Goal: Navigation & Orientation: Find specific page/section

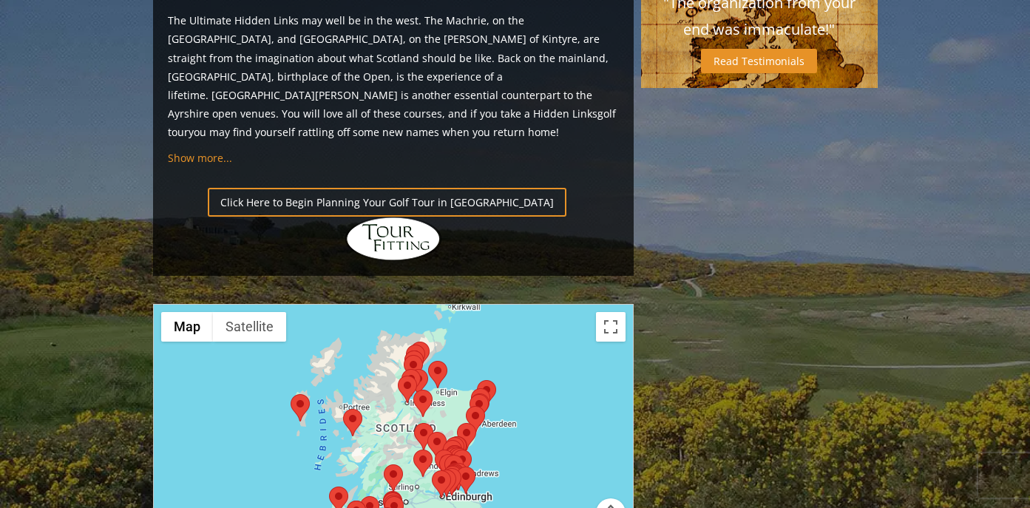
scroll to position [1560, 0]
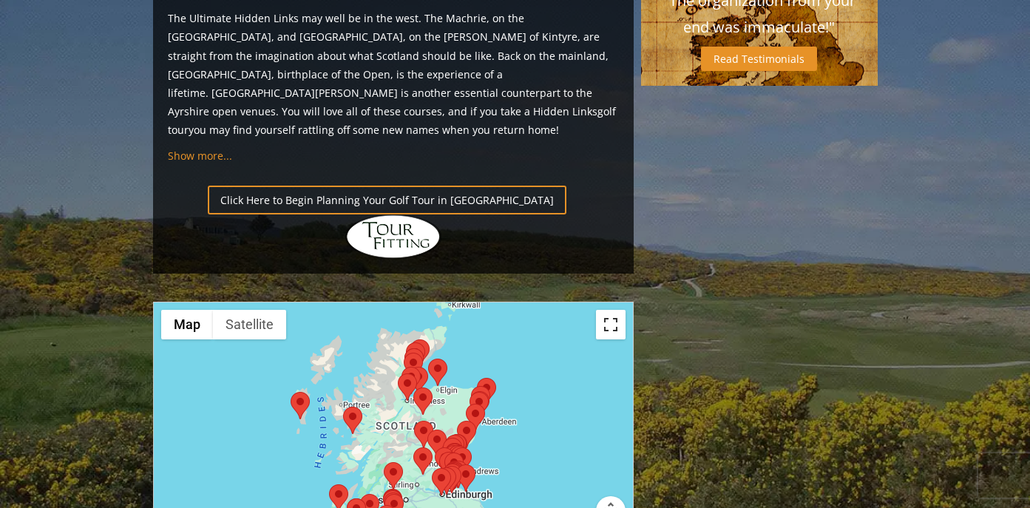
click at [611, 310] on button "Toggle fullscreen view" at bounding box center [611, 325] width 30 height 30
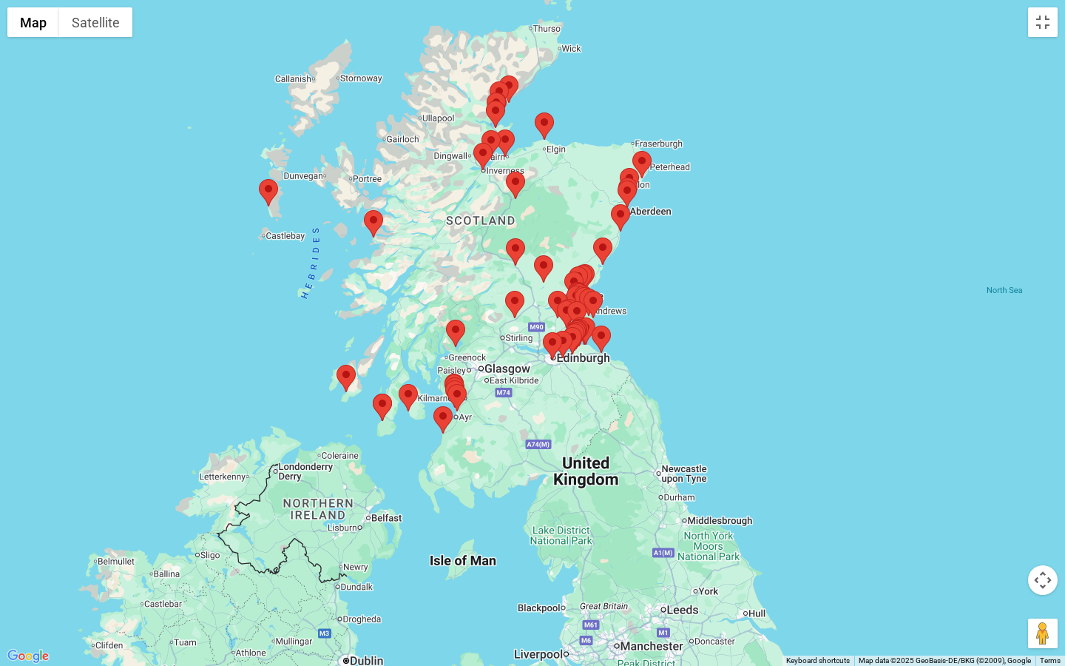
drag, startPoint x: 619, startPoint y: 372, endPoint x: 758, endPoint y: 311, distance: 152.0
click at [759, 311] on div at bounding box center [532, 333] width 1065 height 666
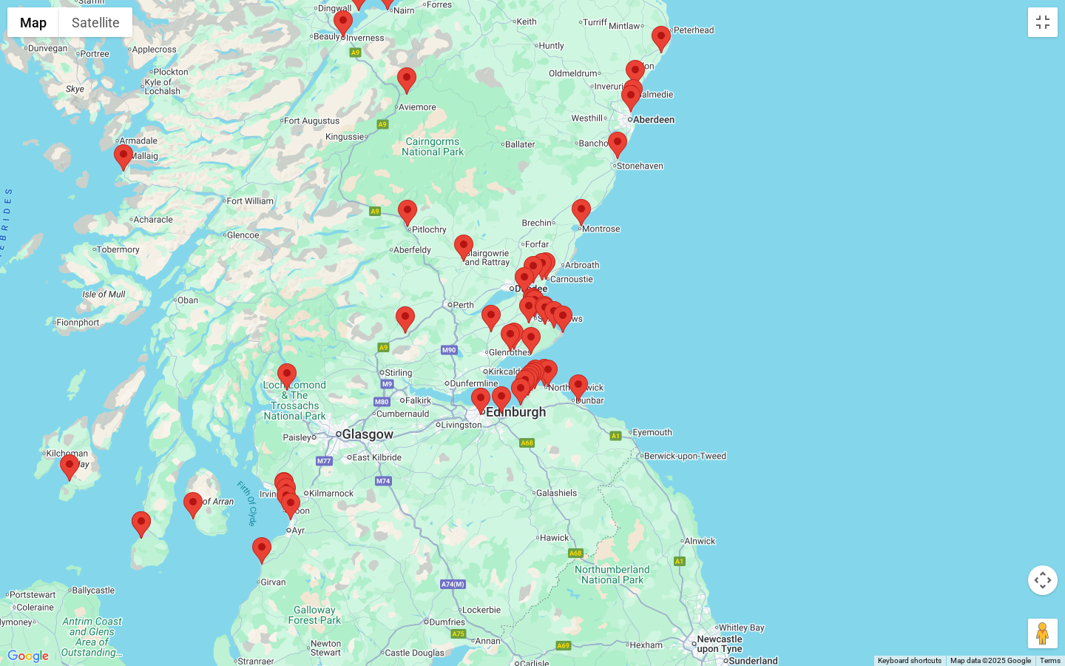
drag, startPoint x: 576, startPoint y: 363, endPoint x: 776, endPoint y: 351, distance: 200.1
click at [776, 351] on div at bounding box center [532, 333] width 1065 height 666
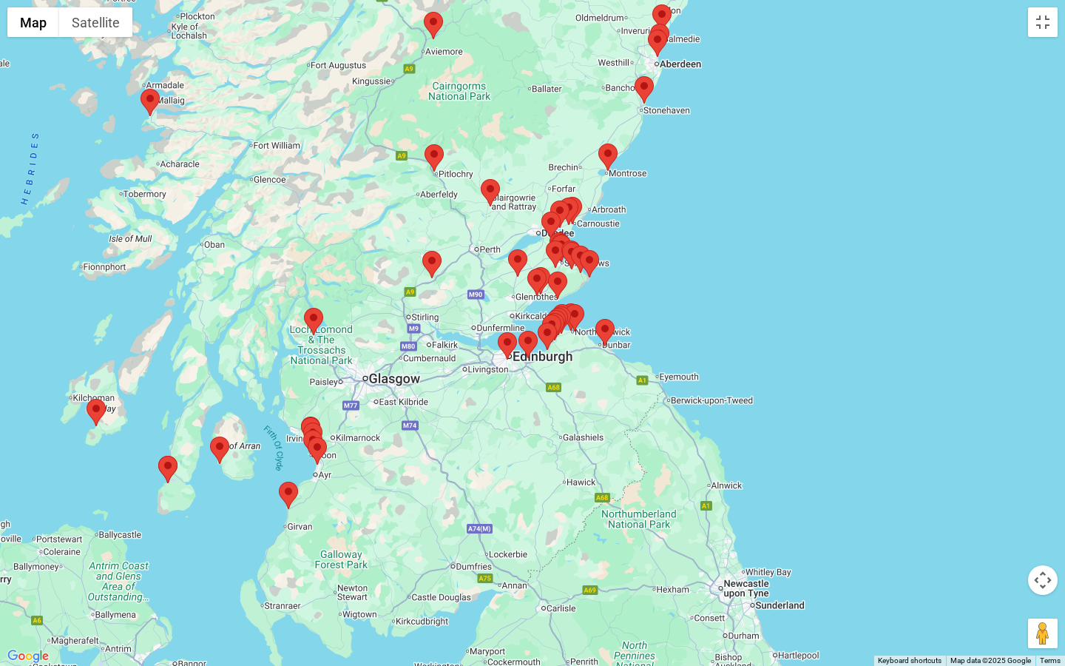
drag, startPoint x: 776, startPoint y: 351, endPoint x: 785, endPoint y: 297, distance: 54.0
click at [785, 297] on div at bounding box center [532, 333] width 1065 height 666
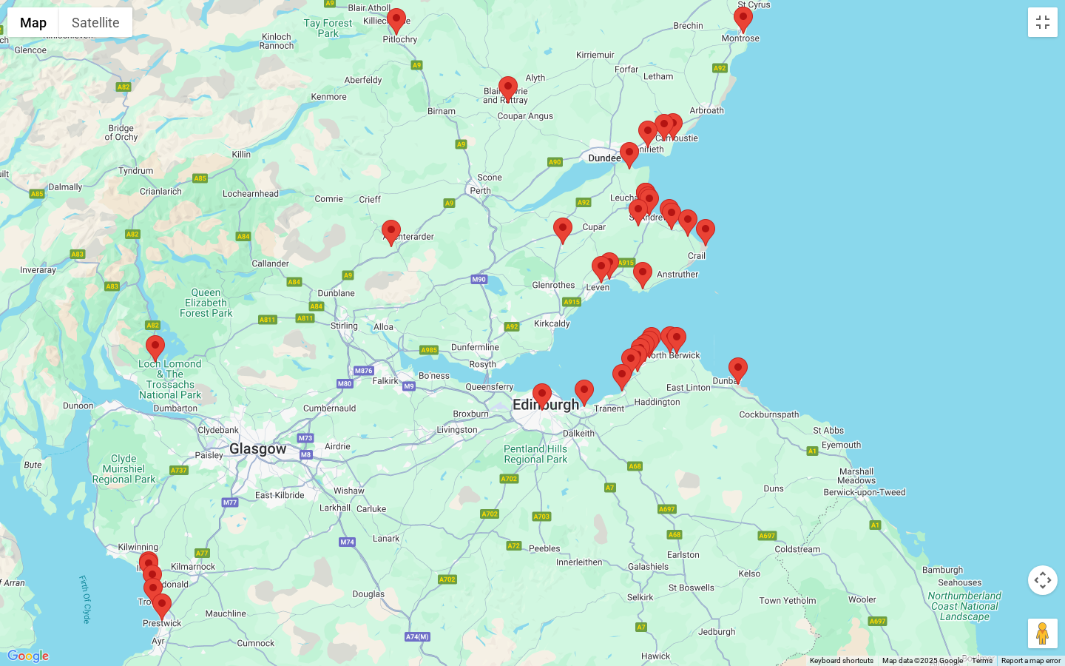
drag, startPoint x: 541, startPoint y: 268, endPoint x: 856, endPoint y: 258, distance: 315.2
click at [856, 258] on div at bounding box center [532, 333] width 1065 height 666
click at [498, 76] on area at bounding box center [498, 76] width 0 height 0
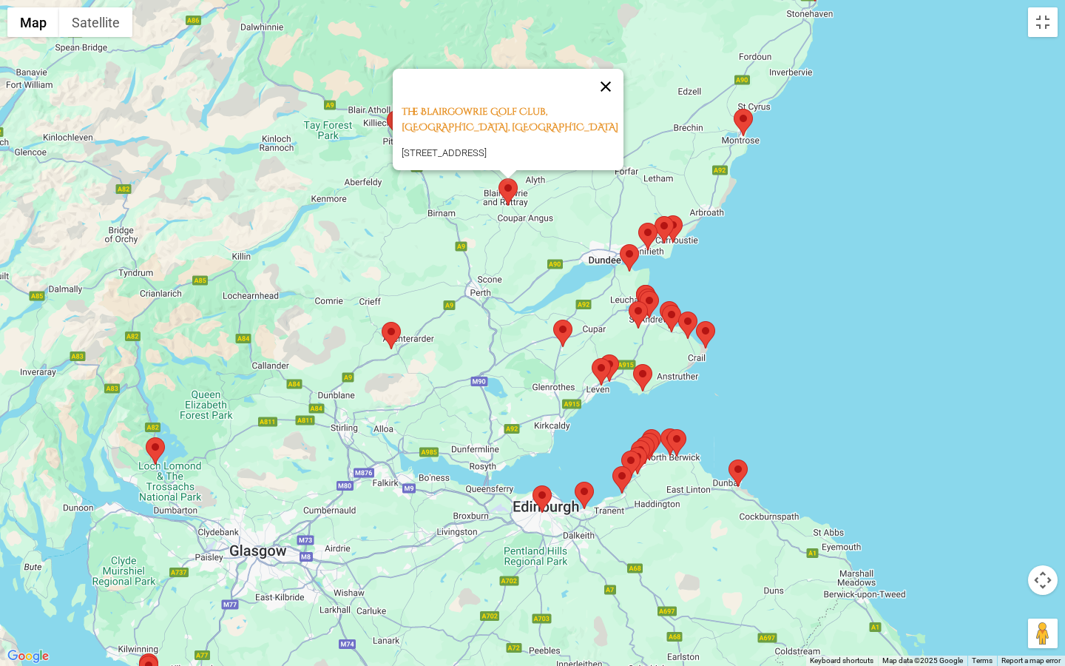
click at [617, 69] on button "Close" at bounding box center [605, 86] width 35 height 35
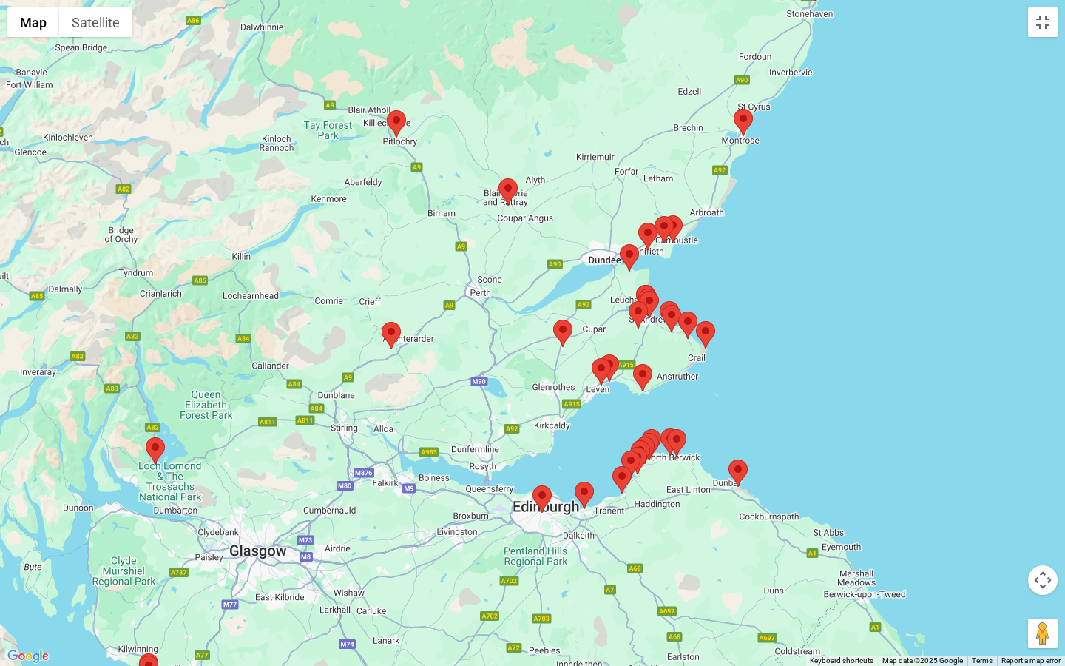
click at [387, 110] on area at bounding box center [387, 110] width 0 height 0
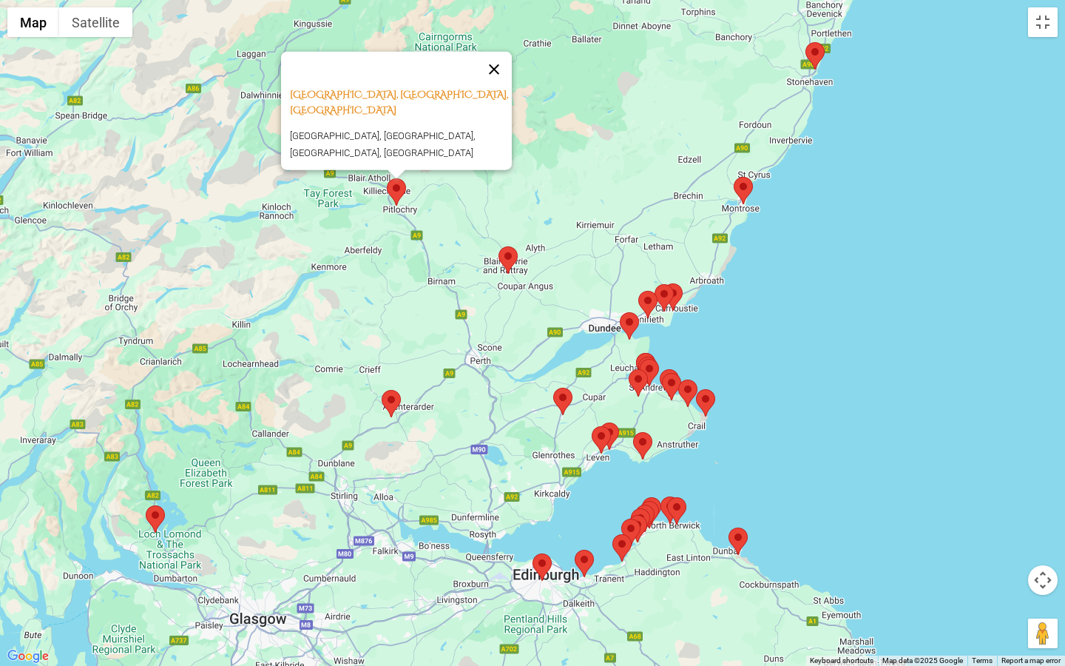
click at [501, 58] on button "Close" at bounding box center [493, 69] width 35 height 35
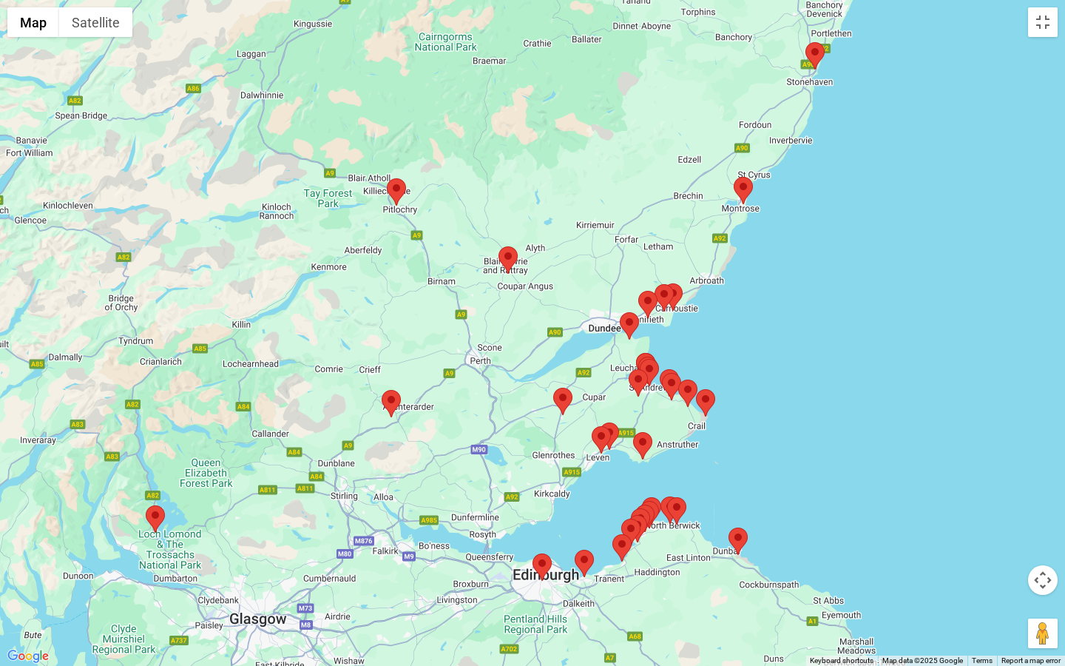
click at [382, 390] on area at bounding box center [382, 390] width 0 height 0
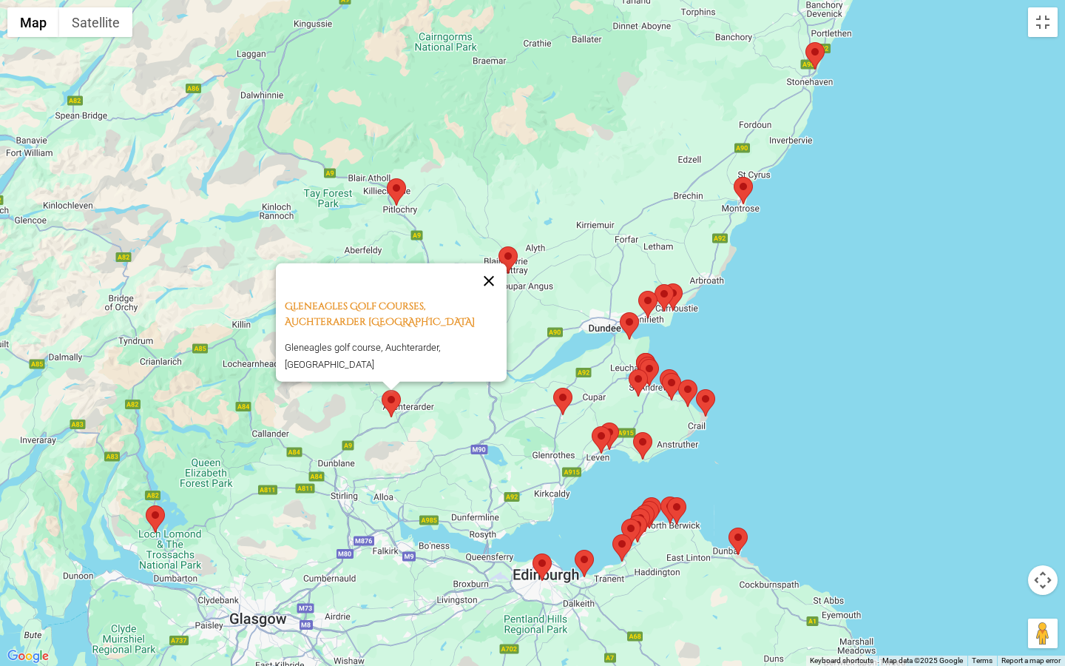
click at [496, 272] on button "Close" at bounding box center [488, 280] width 35 height 35
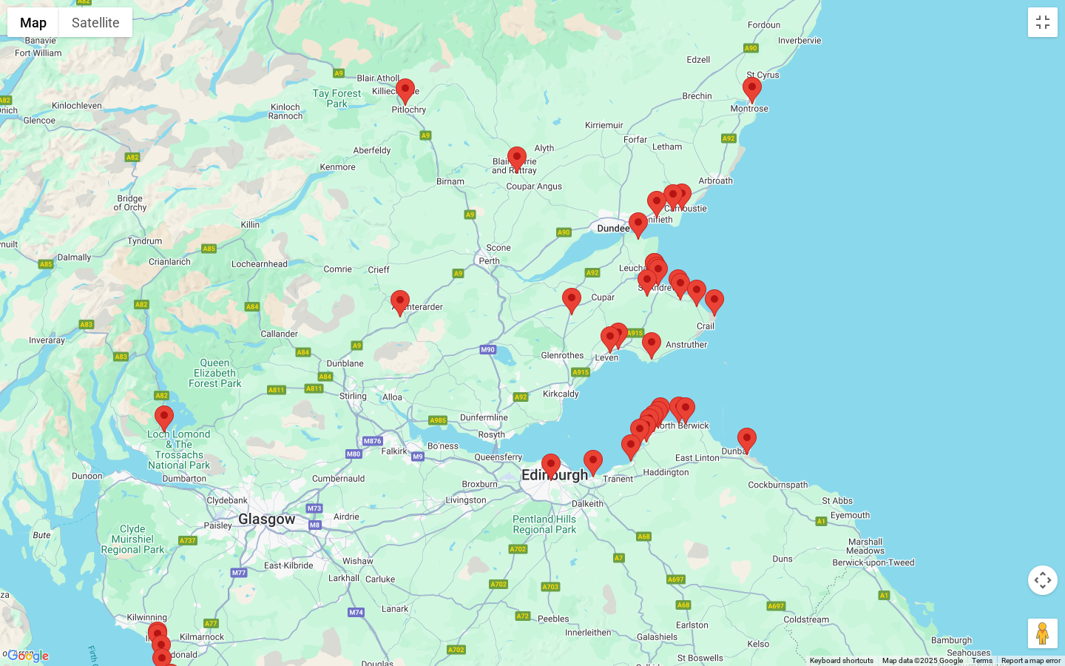
drag, startPoint x: 500, startPoint y: 304, endPoint x: 509, endPoint y: 204, distance: 100.2
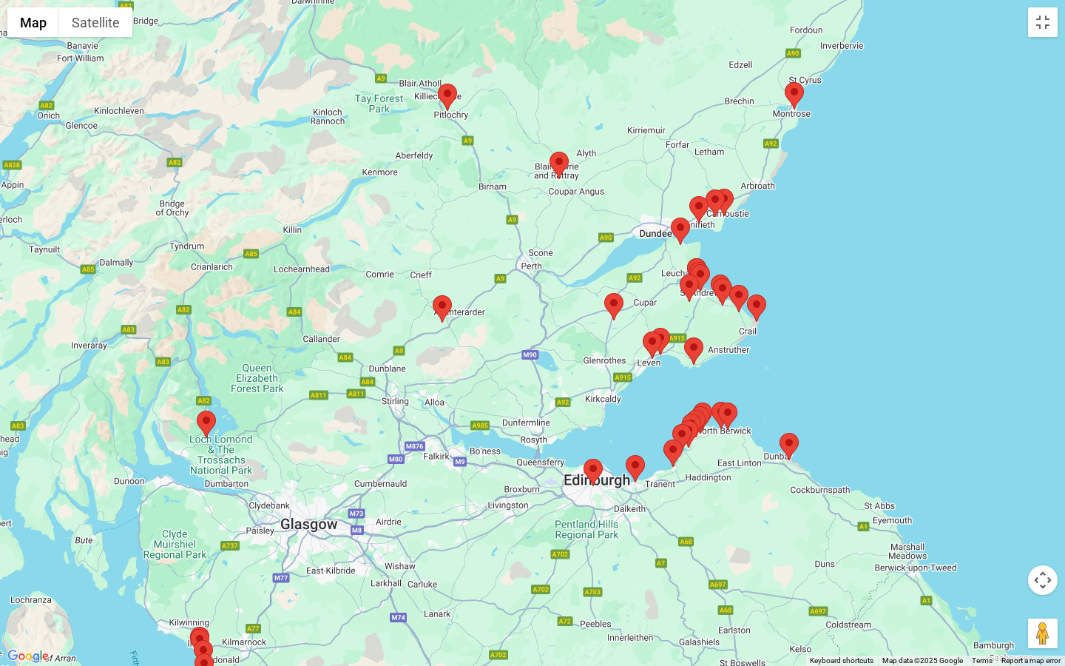
drag, startPoint x: 634, startPoint y: 305, endPoint x: 679, endPoint y: 308, distance: 44.5
click at [679, 308] on div at bounding box center [532, 333] width 1065 height 666
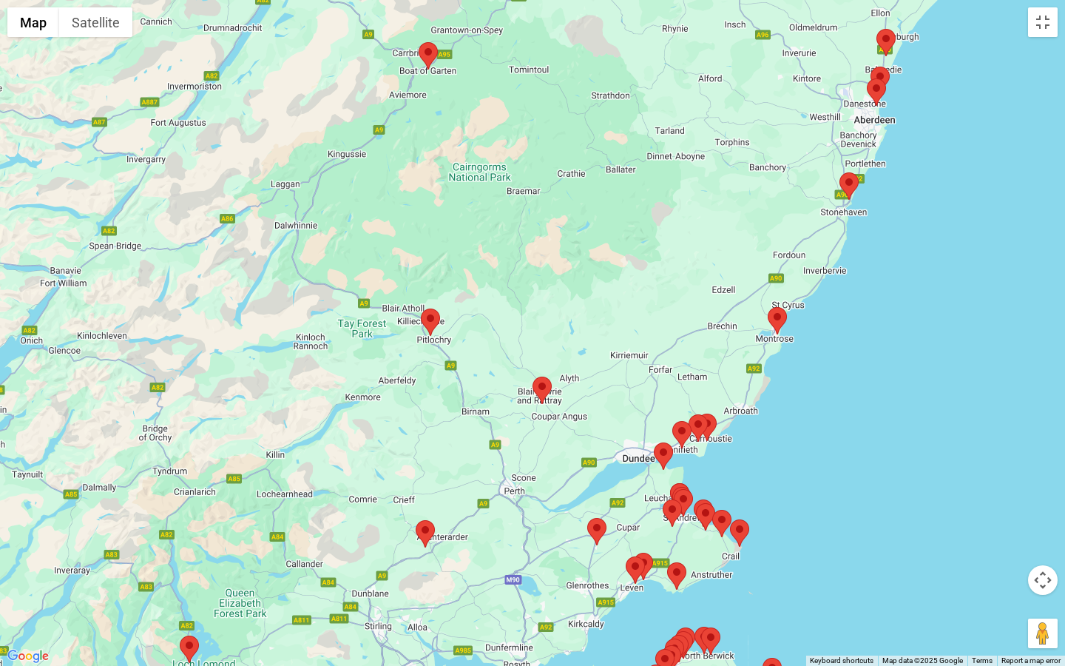
drag, startPoint x: 677, startPoint y: 266, endPoint x: 660, endPoint y: 493, distance: 227.7
click at [660, 493] on div at bounding box center [532, 333] width 1065 height 666
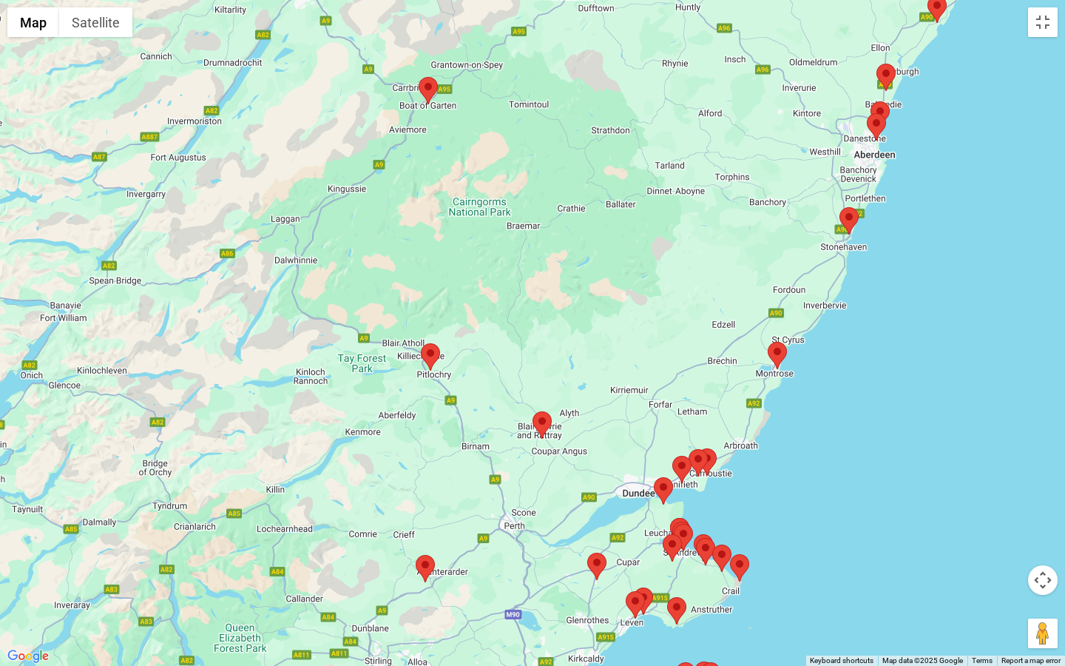
drag, startPoint x: 947, startPoint y: 200, endPoint x: 947, endPoint y: 246, distance: 46.6
click at [947, 246] on div at bounding box center [532, 333] width 1065 height 666
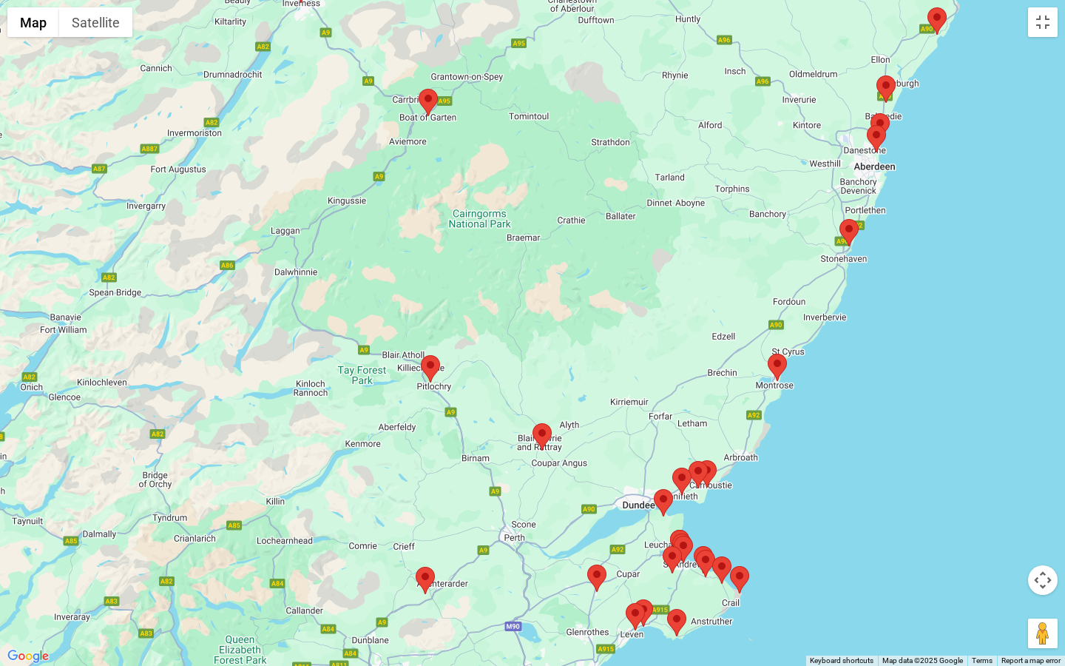
click at [876, 75] on area at bounding box center [876, 75] width 0 height 0
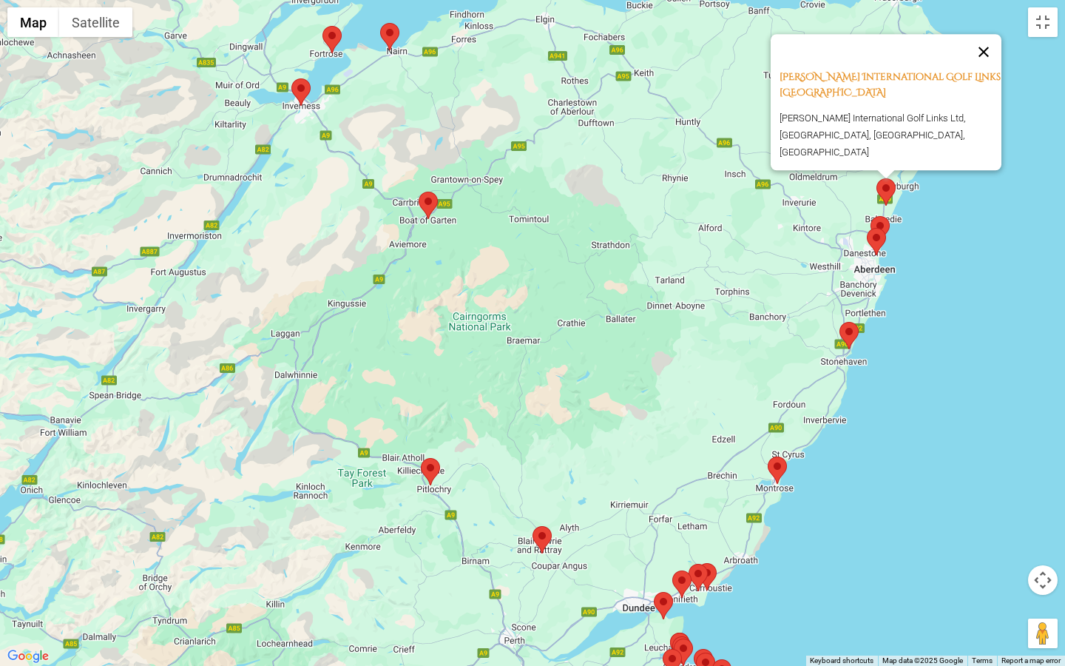
click at [989, 61] on button "Close" at bounding box center [983, 51] width 35 height 35
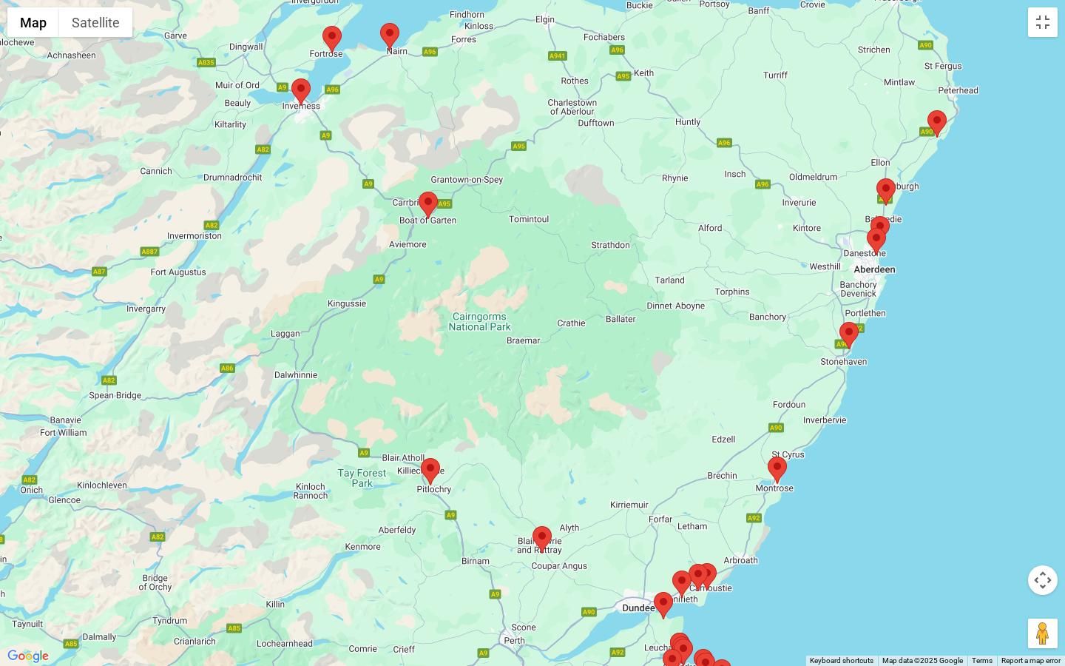
click at [927, 110] on area at bounding box center [927, 110] width 0 height 0
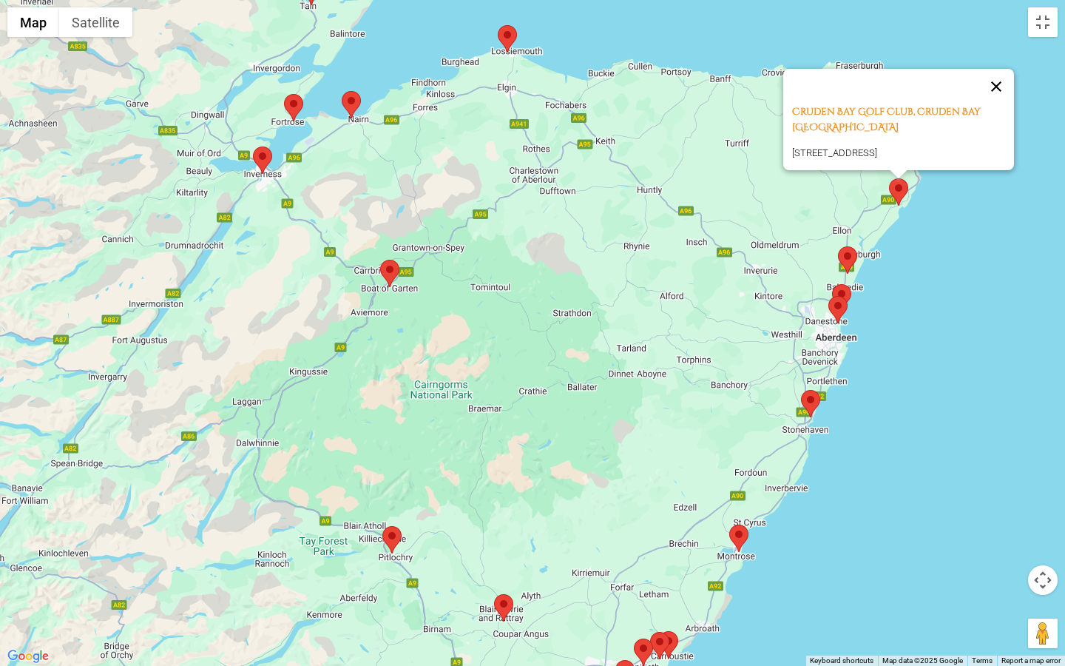
click at [1001, 69] on button "Close" at bounding box center [995, 86] width 35 height 35
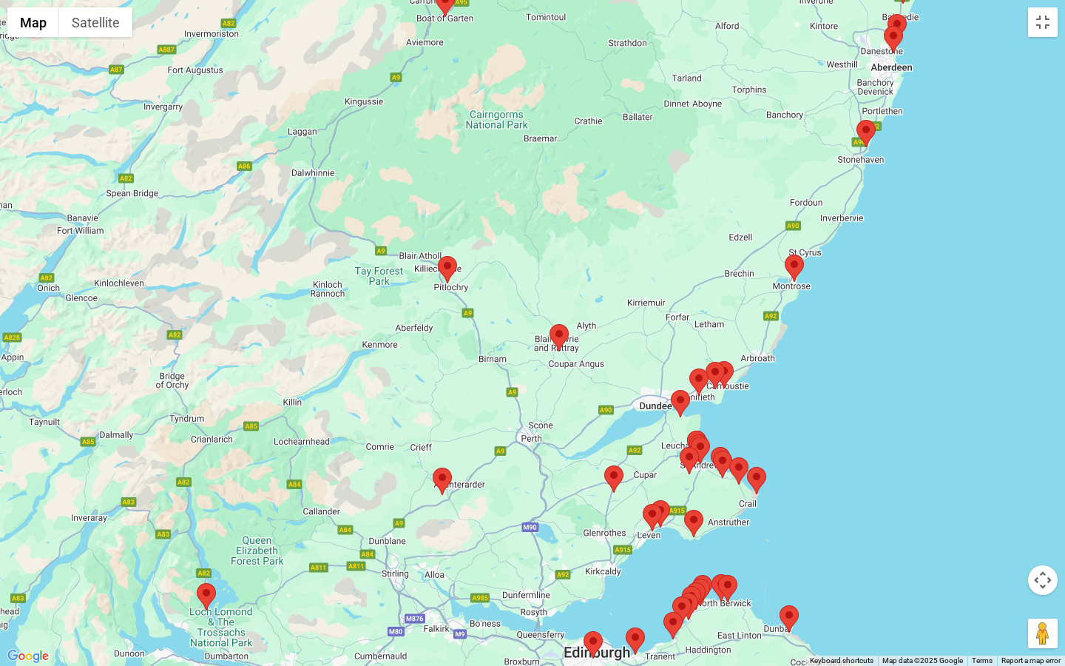
drag, startPoint x: 626, startPoint y: 470, endPoint x: 681, endPoint y: 199, distance: 277.0
click at [681, 198] on div at bounding box center [532, 333] width 1065 height 666
